Goal: Navigation & Orientation: Understand site structure

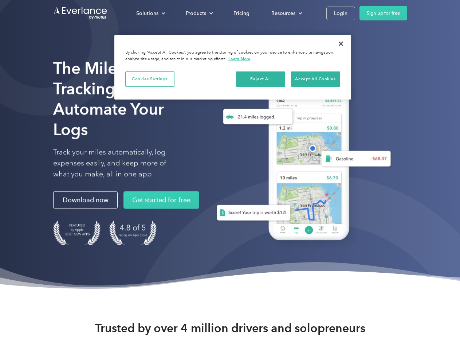
click at [150, 13] on div "Solutions" at bounding box center [147, 13] width 22 height 9
click at [198, 13] on div "Products" at bounding box center [196, 13] width 20 height 9
click at [286, 13] on div "Resources" at bounding box center [283, 13] width 24 height 9
click at [150, 79] on button "Cookies Settings" at bounding box center [149, 78] width 49 height 15
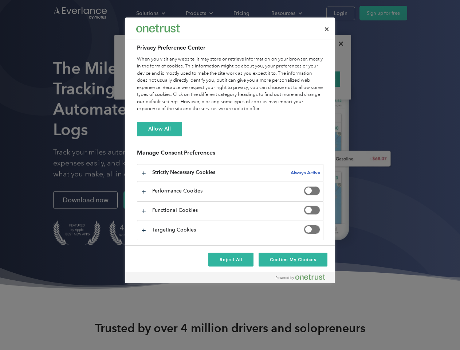
click at [261, 79] on div "When you visit any website, it may store or retrieve information on your browse…" at bounding box center [230, 84] width 186 height 57
click at [315, 79] on div "When you visit any website, it may store or retrieve information on your browse…" at bounding box center [230, 84] width 186 height 57
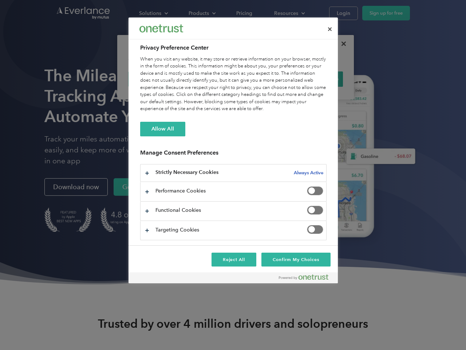
click at [341, 44] on div at bounding box center [233, 175] width 466 height 350
